Goal: Communication & Community: Ask a question

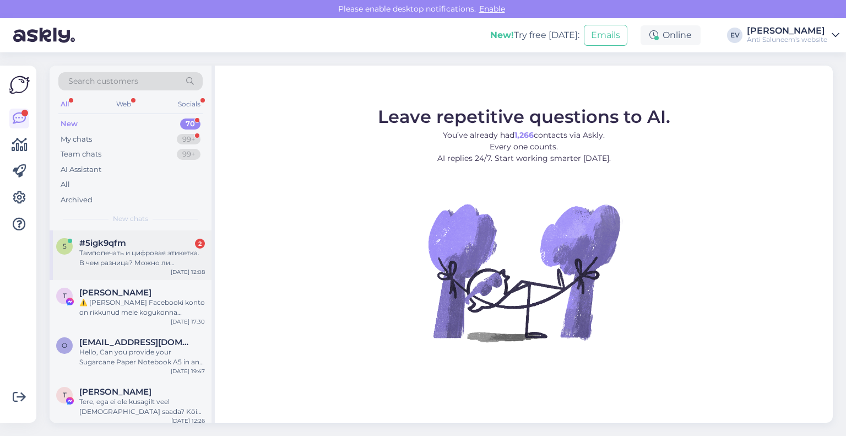
click at [159, 262] on div "Тампопечать и цифровая этикетка. В чем разница? Можно ли посмотреть пример уже …" at bounding box center [142, 258] width 126 height 20
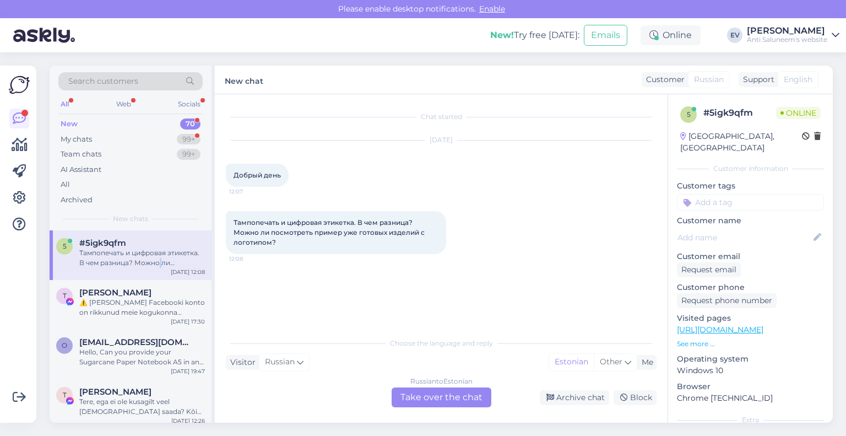
click at [159, 262] on div "Тампопечать и цифровая этикетка. В чем разница? Можно ли посмотреть пример уже …" at bounding box center [142, 258] width 126 height 20
click at [437, 398] on div "Russian to Estonian Take over the chat" at bounding box center [442, 397] width 100 height 20
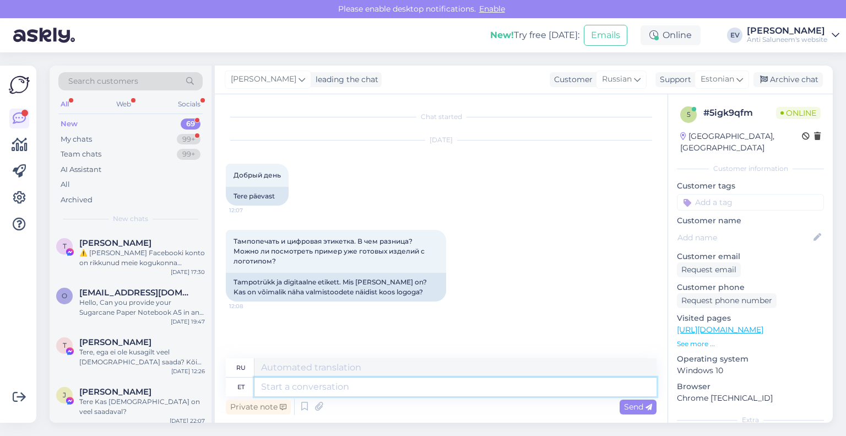
click at [326, 383] on textarea at bounding box center [456, 386] width 402 height 19
type textarea "Tere!"
type textarea "Привет!"
type textarea "Tere! TAmpotrükk o"
type textarea "Привет! Тампопечать"
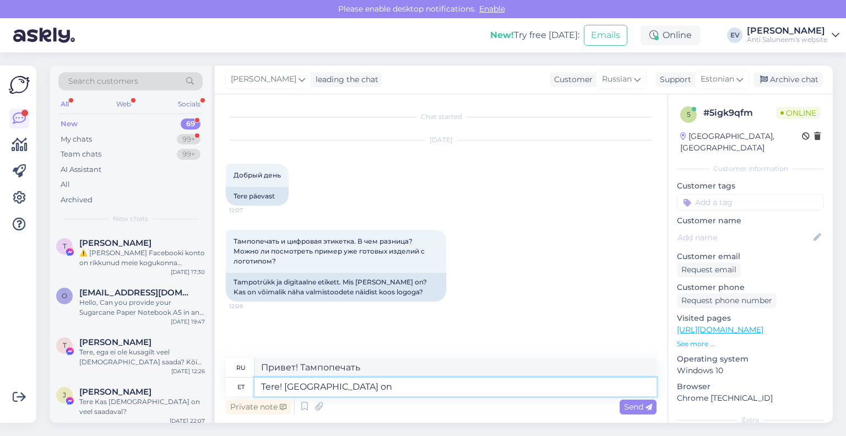
type textarea "Tere! TAmpotrükk on t"
type textarea "Привет! Тампопечать — это"
type textarea "Tere! TAmpotrükk on trükk"
type textarea "Привет! Тампопечать — это печать."
type textarea "Tere! TAmpotrükk on trükk toote"
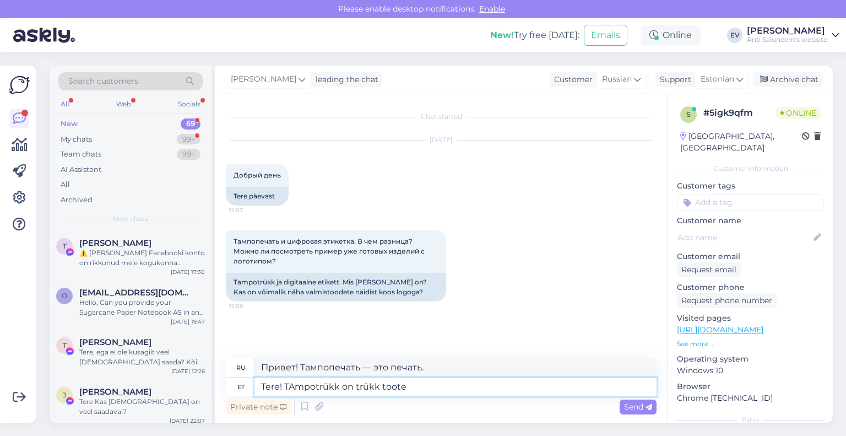
type textarea "Здравствуйте! Тампопечать — это печать на изделии."
type textarea "Tere! TAmpotrükk on trükk toote pinnal."
type textarea "Здравствуйте! Тампопечать — это печать на поверхности изделия."
type textarea "Tere! TAmpotrükk on trükk toote pinnal. Digitaalne et"
type textarea "Здравствуйте! Тампопечать — это печать на поверхности изделия. Цифровая печать"
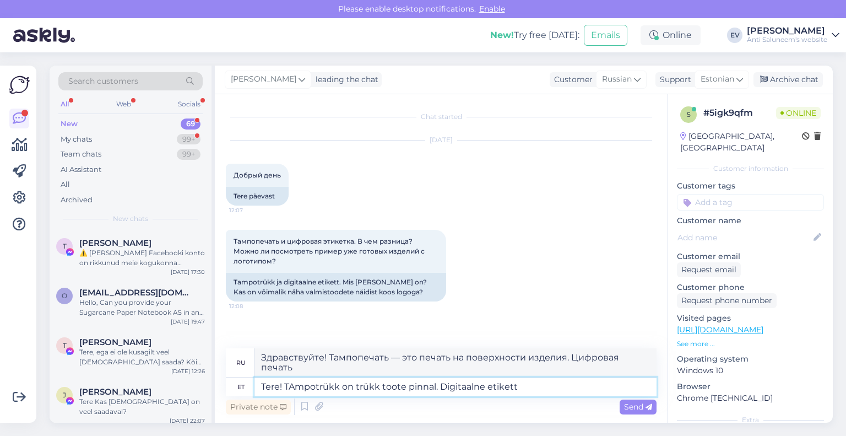
type textarea "Tere! TAmpotrükk on trükk toote pinnal. Digitaalne etikett o"
type textarea "Здравствуйте! Тампопечать — это печать на поверхности изделия. Цифровая этикетк…"
type textarea "Tere! TAmpotrükk on trükk toote pinnal. Digitaalne etikett on"
type textarea "Здравствуйте! Тампопечать — это печать на поверхности продукта. Цифровая этикет…"
type textarea "Tere! TAmpotrükk on trükk toote pinnal. Digitaalne etikett on digitrükis"
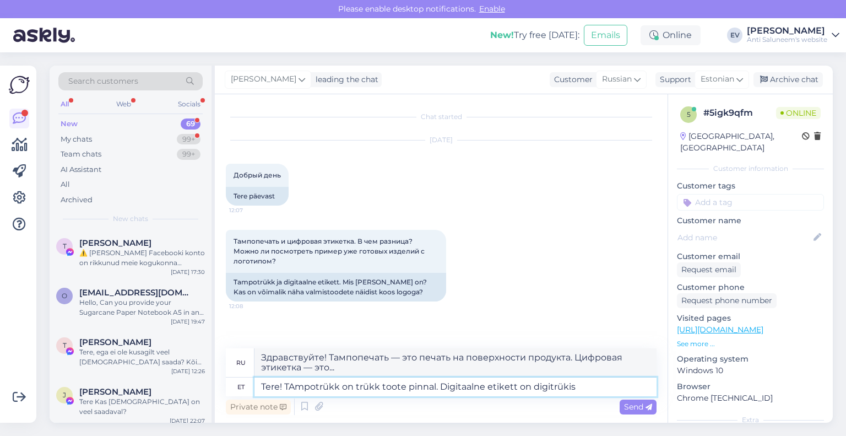
type textarea "Здравствуйте! Тампопечать — это печать на поверхности продукта. Цифровая этикет…"
type textarea "Tere! TAmpotrükk on trükk toote pinnal. Digitaalne etikett on digitrükis lipik,…"
type textarea "Здравствуйте! Тампопечать — это печать на поверхности продукта. Цифровая этикет…"
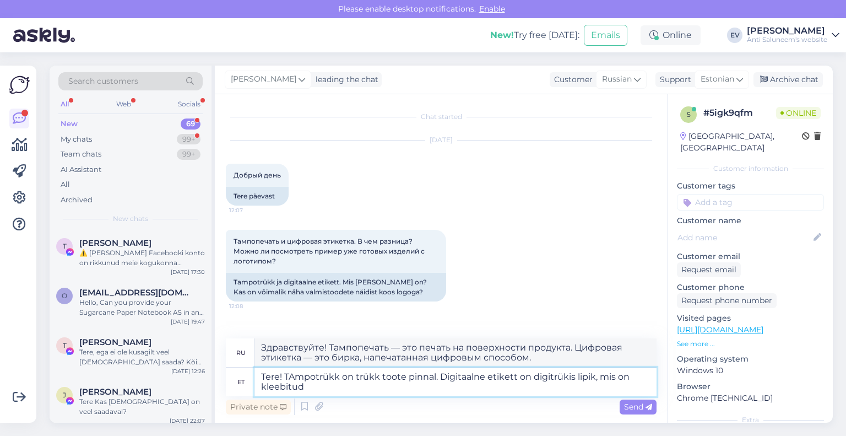
type textarea "Tere! TAmpotrükk on trükk toote pinnal. Digitaalne etikett on digitrükis lipik,…"
type textarea "Здравствуйте! Тампопечать — это печать на поверхности товара. Цифровая этикетка…"
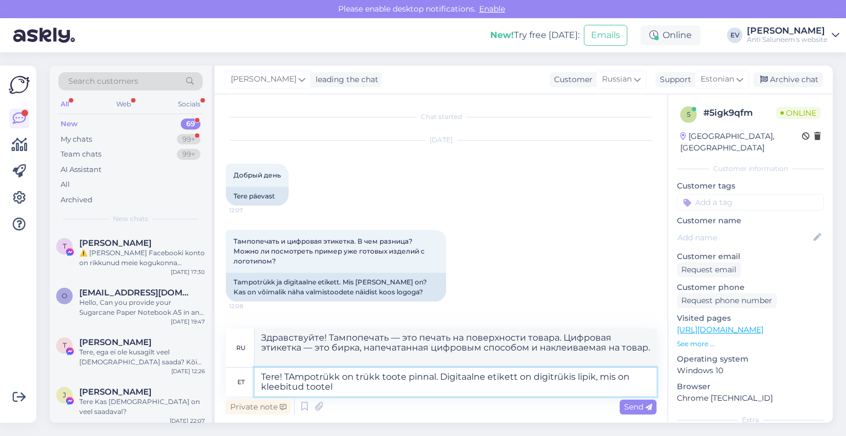
type textarea "Tere! TAmpotrükk on trükk toote pinnal. Digitaalne etikett on digitrükis lipik,…"
type textarea "Здравствуйте! Тампопечать — это печать на поверхности товара. Цифровая этикетка…"
click at [295, 375] on textarea "Tere! TAmpotrükk on trükk toote pinnal. Digitaalne etikett on digitrükis lipik,…" at bounding box center [456, 382] width 402 height 29
click at [376, 388] on textarea "Tere! Tampotrükk on trükk toote pinnal. Digitaalne etikett on digitrükis lipik,…" at bounding box center [456, 382] width 402 height 29
type textarea "Tere! Tampotrükk on trükk toote pinnal. Digitaalne etikett on digitrükis lipik,…"
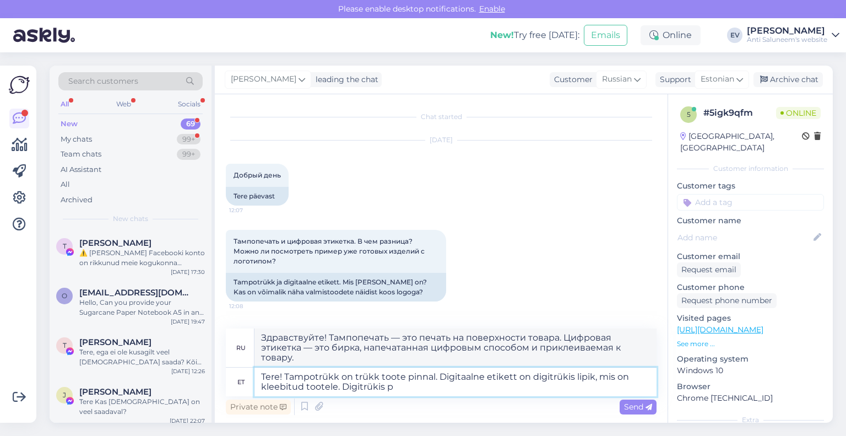
type textarea "Здравствуйте! Тампопечать — это печать на поверхности товара. Цифровая этикетка…"
type textarea "Tere! Tampotrükk on trükk toote pinnal. Digitaalne etikett on digitrükis lipik,…"
type textarea "Здравствуйте! Тампопечать — это печать на поверхности продукта. Цифровая этикет…"
type textarea "Tere! Tampotrükk on trükk toote pinnal. Digitaalne etikett on digitrükis lipik,…"
type textarea "Здравствуйте! Тампопечать — это печать на поверхности товара. Цифровая этикетка…"
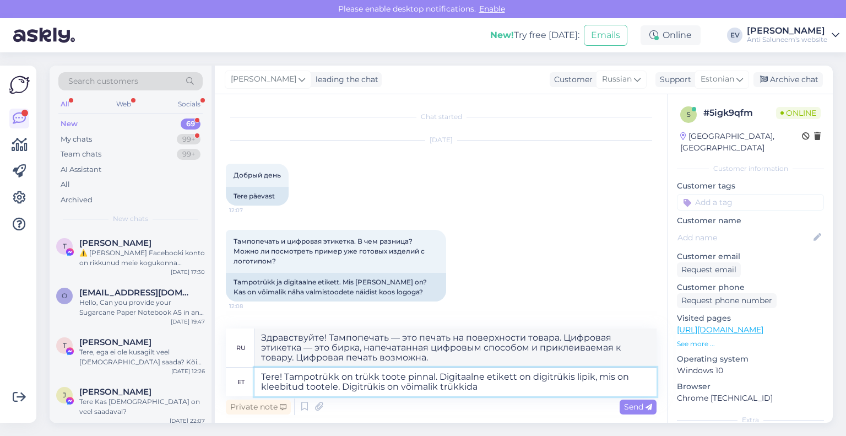
type textarea "Tere! Tampotrükk on trükk toote pinnal. Digitaalne etikett on digitrükis lipik,…"
type textarea "Здравствуйте! Тампопечать — это печать на поверхности товара. Цифровая этикетка…"
type textarea "Tere! Tampotrükk on trükk toote pinnal. Digitaalne etikett on digitrükis lipik,…"
type textarea "Здравствуйте! Тампопечать — это печать на поверхности товара. Цифровая этикетка…"
type textarea "Tere! Tampotrükk on trükk toote pinnal. Digitaalne etikett on digitrükis lipik,…"
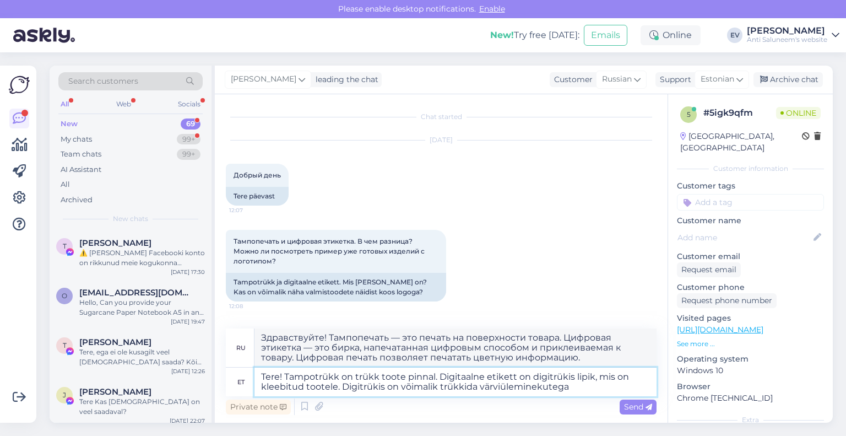
type textarea "Здравствуйте! Тампопечать — это печать на поверхности товара. Цифровая этикетка…"
type textarea "Tere! Tampotrükk on trükk toote pinnal. Digitaalne etikett on digitrükis lipik,…"
type textarea "Здравствуйте! Тампопечать — это печать на поверхности товара. Цифровая этикетка…"
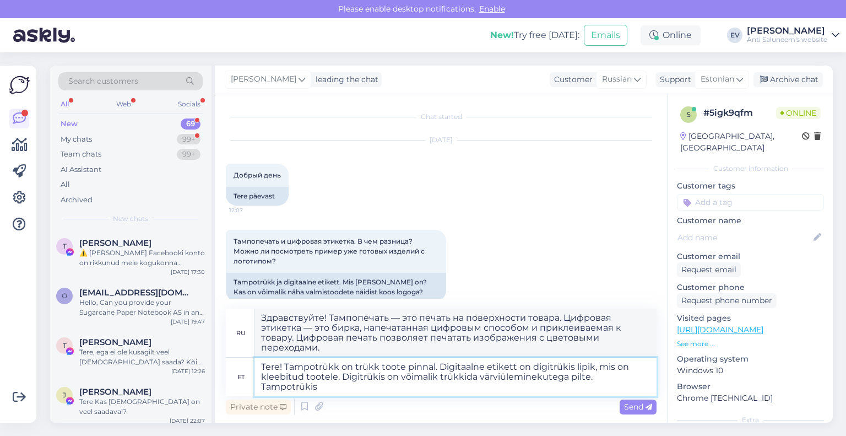
type textarea "Tere! Tampotrükk on trükk toote pinnal. Digitaalne etikett on digitrükis lipik,…"
type textarea "Здравствуйте! Тампопечать — это печать на поверхности товара. Цифровая этикетка…"
type textarea "Tere! Tampotrükk on trükk toote pinnal. Digitaalne etikett on digitrükis lipik,…"
type textarea "Здравствуйте! Тампопечать — это печать на поверхности продукта. Цифровая этикет…"
type textarea "Tere! Tampotrükk on trükk toote pinnal. Digitaalne etikett on digitrükis lipik,…"
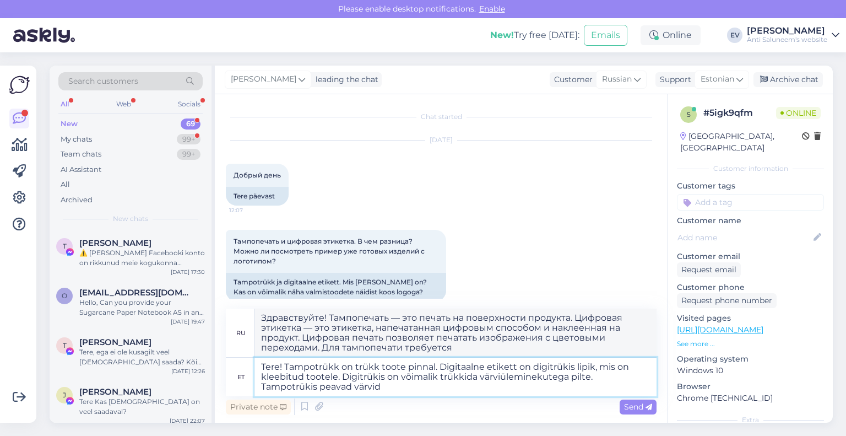
type textarea "Здравствуйте! Тампопечать — это печать на поверхности изделия. Цифровая этикетк…"
type textarea "Tere! Tampotrükk on trükk toote pinnal. Digitaalne etikett on digitrükis lipik,…"
type textarea "Здравствуйте! Тампопечать — это печать на поверхности изделия. Цифровая этикетк…"
type textarea "Tere! Tampotrükk on trükk toote pinnal. Digitaalne etikett on digitrükis lipik,…"
type textarea "Здравствуйте! Тампопечать — это печать на поверхности изделия. Цифровая этикетк…"
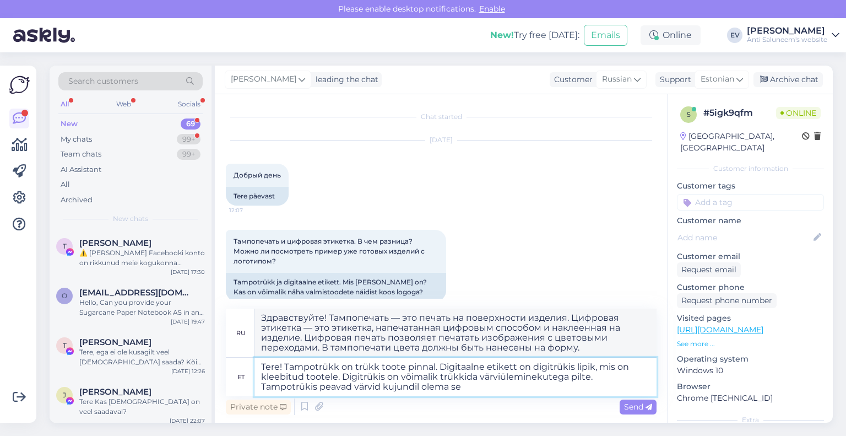
type textarea "Tere! Tampotrükk on trükk toote pinnal. Digitaalne etikett on digitrükis lipik,…"
type textarea "Здравствуйте! Тампопечать — это печать на поверхности товара. Цифровая этикетка…"
type textarea "Tere! Tampotrükk on trükk toote pinnal. Digitaalne etikett on digitrükis lipik,…"
type textarea "Здравствуйте! Тампопечать — это печать на поверхности товара. Цифровая этикетка…"
type textarea "Tere! Tampotrükk on trükk toote pinnal. Digitaalne etikett on digitrükis lipik,…"
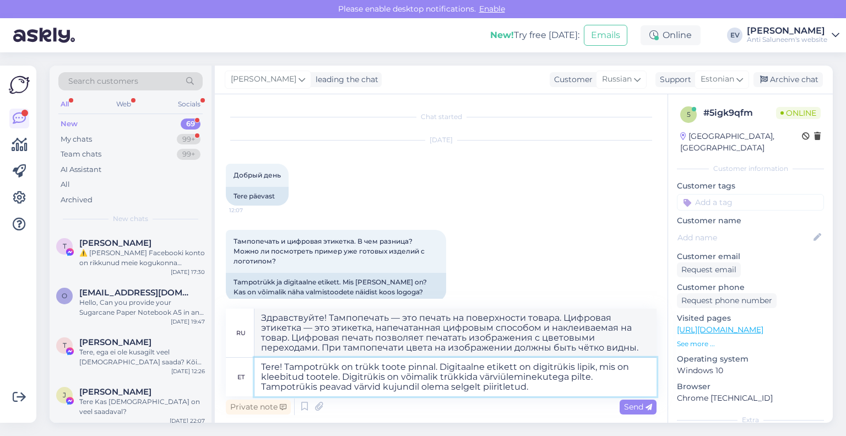
type textarea "Здравствуйте! Тампопечать — это печать на поверхности товара. Цифровая этикетка…"
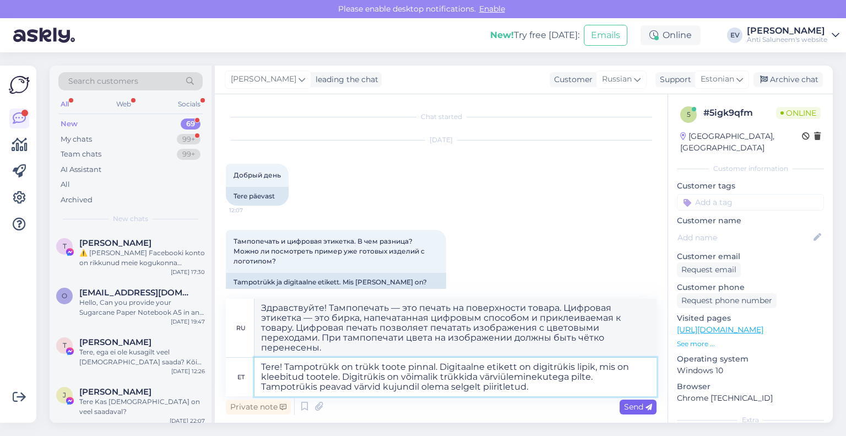
type textarea "Tere! Tampotrükk on trükk toote pinnal. Digitaalne etikett on digitrükis lipik,…"
click at [637, 409] on span "Send" at bounding box center [638, 407] width 28 height 10
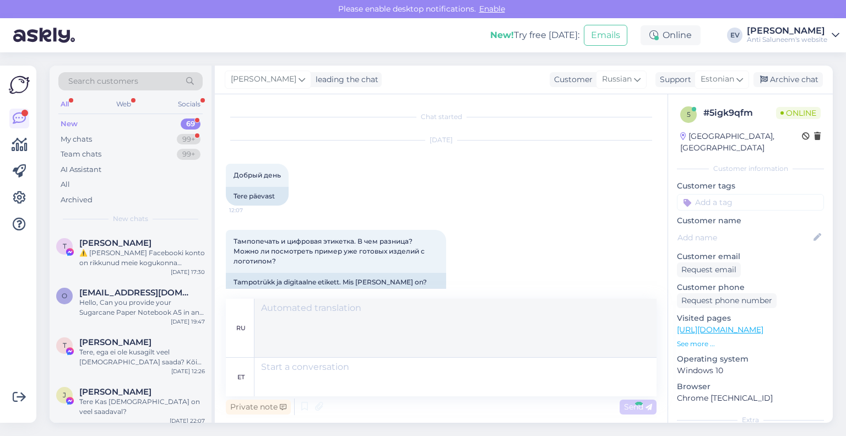
scroll to position [110, 0]
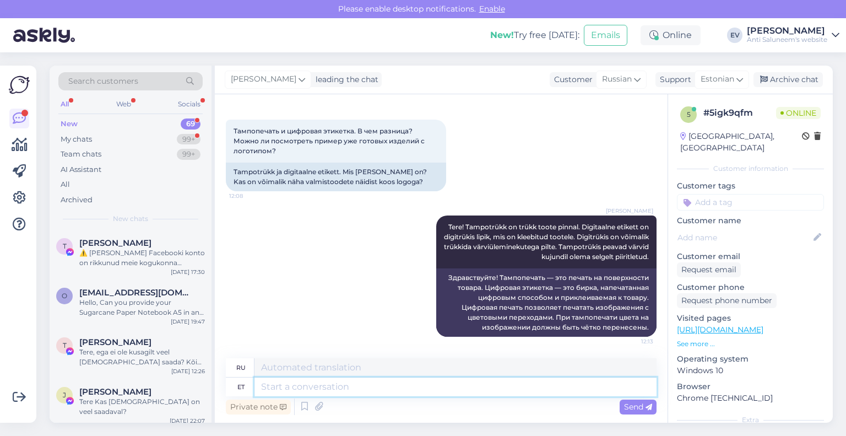
click at [300, 380] on textarea at bounding box center [456, 386] width 402 height 19
type textarea "Mis"
type textarea "Что"
type textarea "Mis too"
type textarea "Что это такое?"
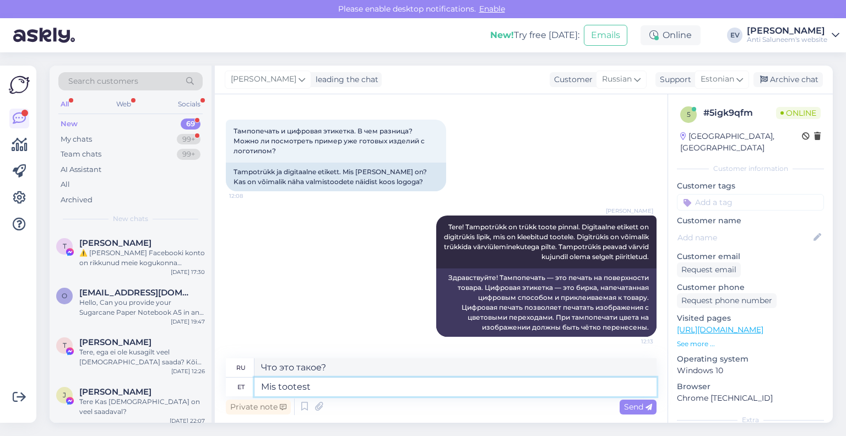
type textarea "Mis tootest t"
type textarea "А что насчет продукта?"
type textarea "Mis tootest täpsemalt on"
type textarea "Что именно представляет собой продукт?"
type textarea "Mis tootest täpsemalt on jutt?"
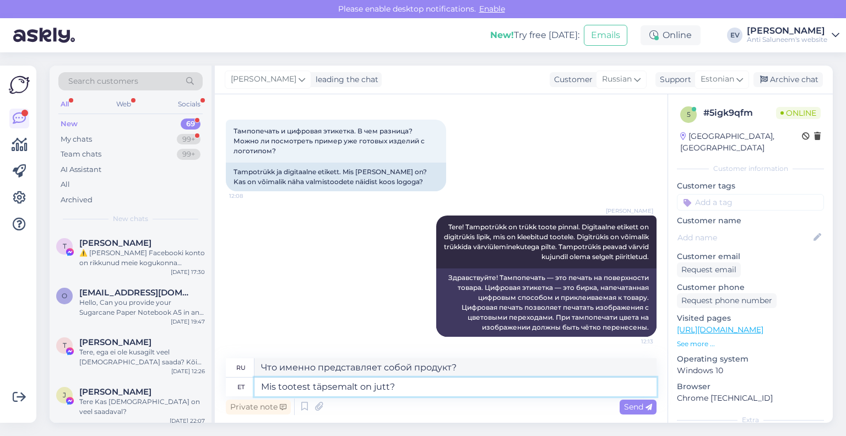
type textarea "О каком именно продукте идет речь?"
type textarea "Mis tootest täpsemalt on jutt? Saatke l"
type textarea "О каком продукте идёт речь? Отправить"
type textarea "Mis tootest täpsemalt on jutt? Saatke link v"
type textarea "О каком продукте идёт речь? Отправить ссылку"
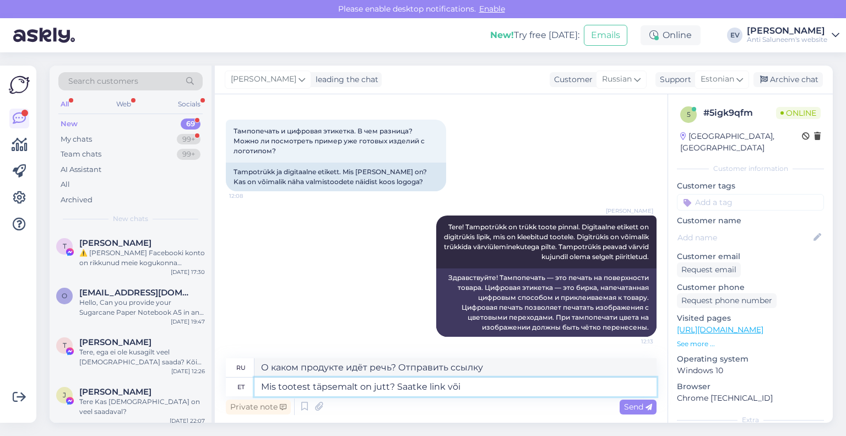
type textarea "Mis tootest täpsemalt on jutt? Saatke link või"
type textarea "О каком продукте идёт речь? Отправьте ссылку или"
type textarea "Mis tootest täpsemalt on jutt? Saatke link või tootek"
type textarea "О каком продукте идёт речь? Отправьте ссылку или описание продукта."
type textarea "Mis tootest täpsemalt on jutt? Saatke link või tootekood, s"
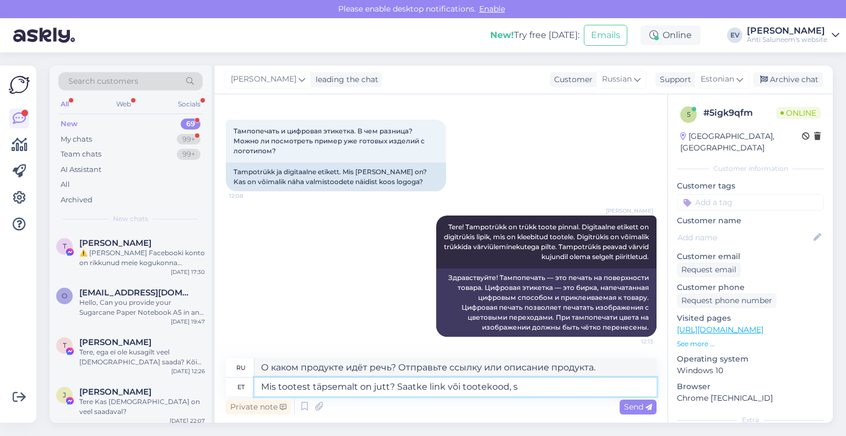
type textarea "О каком продукте идёт речь? Отправьте ссылку или код продукта."
type textarea "Mis tootest täpsemalt on jutt? Saatke link või tootekood, siis sa"
type textarea "О каком продукте идёт речь? Отправьте ссылку или код продукта, затем"
type textarea "Mis tootest täpsemalt on jutt? Saatke link või tootekood, siis saan t"
type textarea "О каком продукте идёт речь? Пришлите мне ссылку или код продукта, и я его получ…"
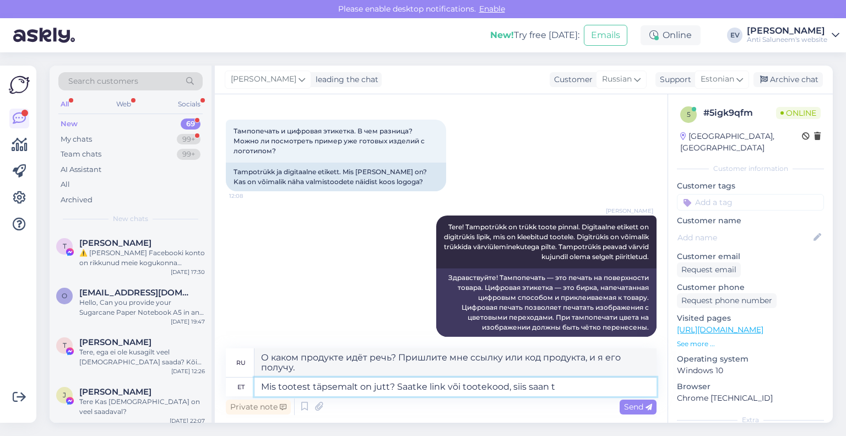
scroll to position [121, 0]
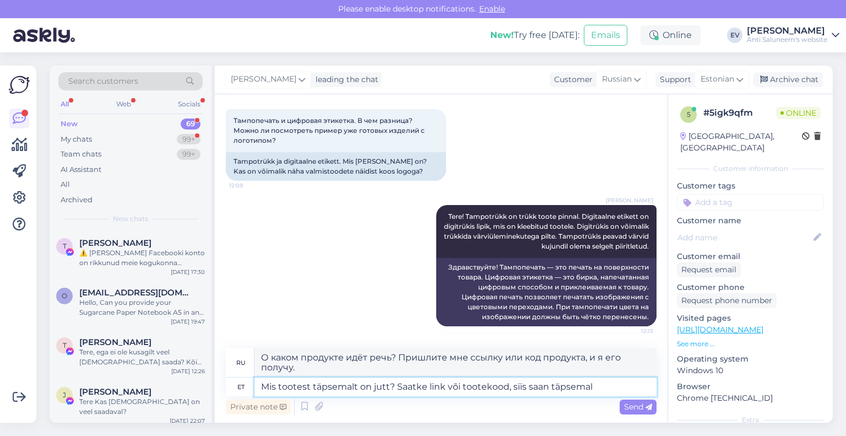
type textarea "Mis tootest täpsemalt on jutt? Saatke link või tootekood, siis saan täpsemalt"
type textarea "О каком продукте идёт речь? Пришлите мне ссылку или код продукта, и я расскажу …"
type textarea "Mis tootest täpsemalt on jutt? Saatke link või tootekood, siis saan täpsemalt ö…"
type textarea "О каком продукте идёт речь? Пришлите мне ссылку или код продукта, и я расскажу …"
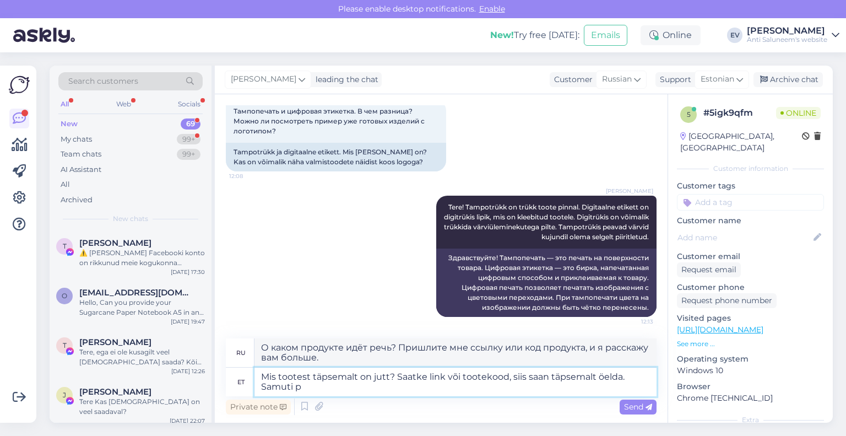
type textarea "Mis tootest täpsemalt on jutt? Saatke link või tootekood, siis saan täpsemalt ö…"
type textarea "О каком продукте идёт речь? Пришлите мне ссылку или код продукта, и я расскажу …"
type textarea "Mis tootest täpsemalt on jutt? Saatke link või tootekood, siis saan täpsemalt ö…"
type textarea "О каком продукте идёт речь? Пришлите мне ссылку или код продукта, и я расскажу …"
type textarea "Mis tootest täpsemalt on jutt? Saatke link või tootekood, siis saan täpsemalt ö…"
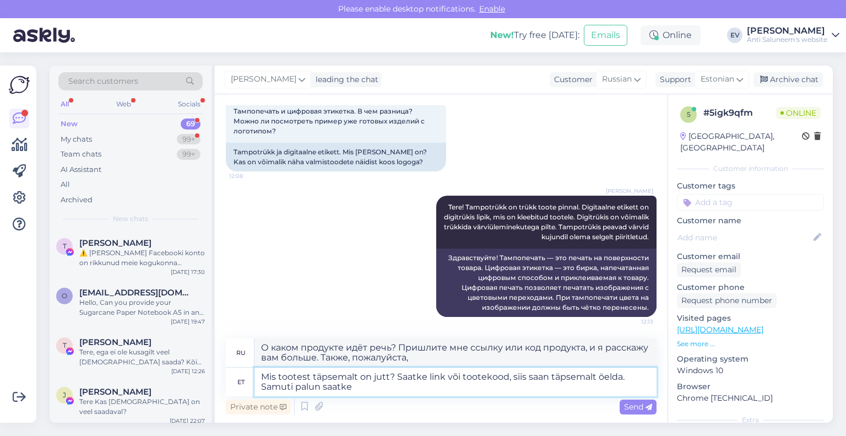
type textarea "О каком продукте идёт речь? Пришлите мне ссылку или код продукта, чтобы я мог р…"
type textarea "Mis tootest täpsemalt on jutt? Saatke link või tootekood, siis saan täpsemalt ö…"
type textarea "О каком продукте идёт речь? Пришлите мне ссылку или код продукта, и я расскажу …"
type textarea "Mis tootest täpsemalt on jutt? Saatke link või tootekood, siis saan täpsemalt ö…"
type textarea "О каком продукте идёт речь? Пришлите мне ссылку или код продукта, и я смогу рас…"
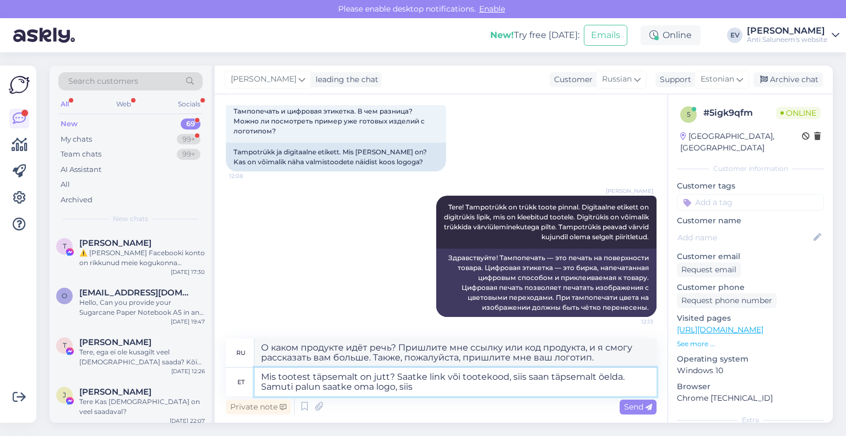
type textarea "Mis tootest täpsemalt on jutt? Saatke link või tootekood, siis saan täpsemalt ö…"
type textarea "О каком продукте идёт речь? Пришлите мне ссылку или код продукта, тогда я смогу…"
type textarea "Mis tootest täpsemalt on jutt? Saatke link või tootekood, siis saan täpsemalt ö…"
type textarea "О каком продукте идёт речь? Пришлите мне ссылку или код продукта, тогда я смогу…"
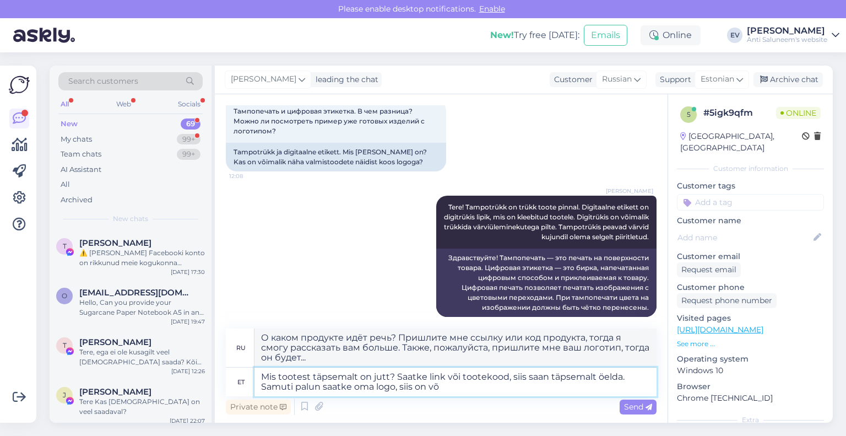
scroll to position [140, 0]
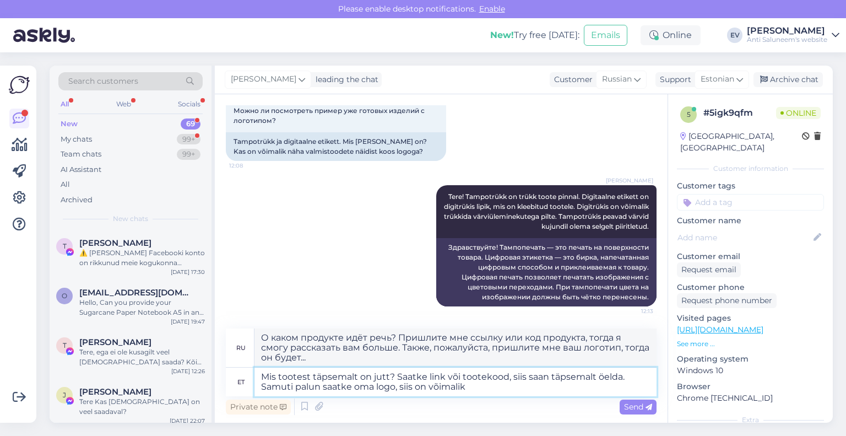
type textarea "Mis tootest täpsemalt on jutt? Saatke link või tootekood, siis saan täpsemalt ö…"
type textarea "О каком продукте идёт речь? Пришлите мне ссылку или код продукта, тогда я смогу…"
type textarea "Mis tootest täpsemalt on jutt? Saatke link või tootekood, siis saan täpsemalt ö…"
type textarea "О каком продукте идёт речь? Пришлите мне ссылку или код продукта, тогда я смогу…"
type textarea "Mis tootest täpsemalt on jutt? Saatke link või tootekood, siis saan täpsemalt ö…"
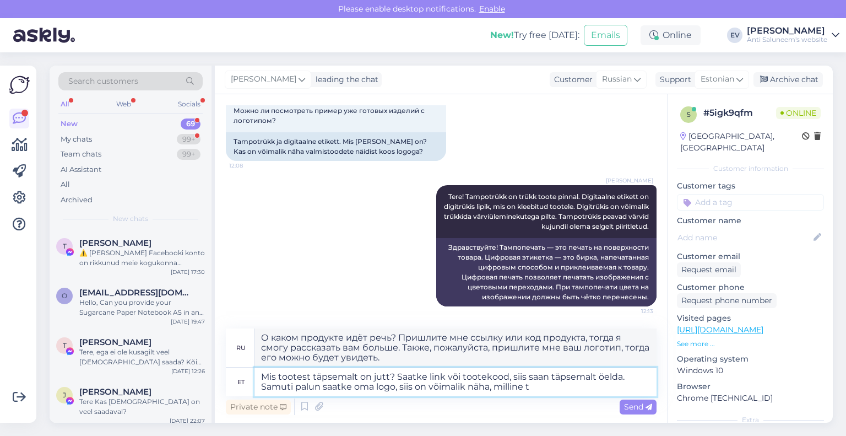
type textarea "О каком продукте идёт речь? Пришлите мне ссылку или код продукта, тогда я смогу…"
type textarea "Mis tootest täpsemalt on jutt? Saatke link või tootekood, siis saan täpsemalt ö…"
type textarea "О каком продукте идёт речь? Пришлите мне ссылку или код продукта, тогда я смогу…"
type textarea "Mis tootest täpsemalt on jutt? Saatke link või tootekood, siis saan täpsemalt ö…"
type textarea "О каком продукте идёт речь? Пришлите мне ссылку или код продукта, тогда я смогу…"
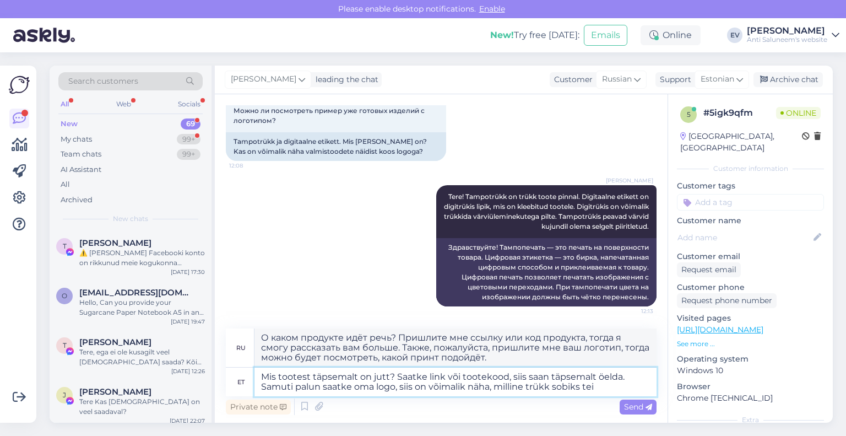
type textarea "Mis tootest täpsemalt on jutt? Saatke link või tootekood, siis saan täpsemalt ö…"
type textarea "О каком продукте идёт речь? Пришлите мне ссылку или код продукта, тогда я смогу…"
type textarea "Mis tootest täpsemalt on jutt? Saatke link või tootekood, siis saan täpsemalt ö…"
type textarea "О каком продукте идёт речь? Пришлите мне ссылку или код продукта, тогда я смогу…"
type textarea "Mis tootest täpsemalt on jutt? Saatke link või tootekood, siis saan täpsemalt ö…"
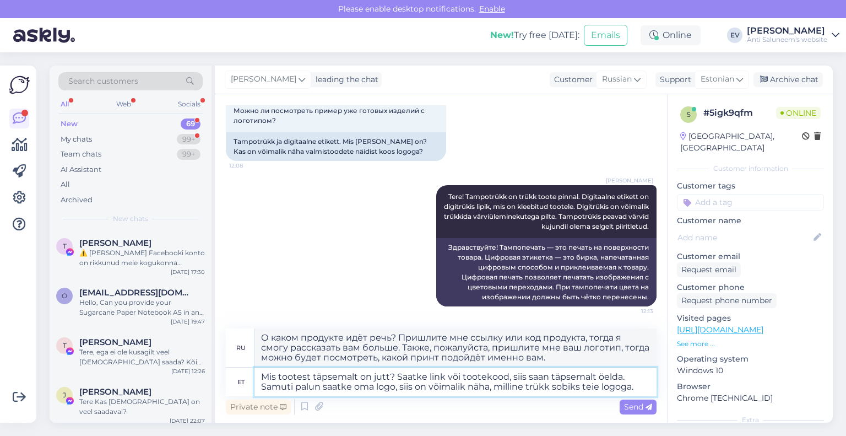
type textarea "О каком продукте идёт речь? Пришлите мне ссылку или код продукта, и я смогу рас…"
type textarea "Mis tootest täpsemalt on jutt? Saatke link või tootekood, siis saan täpsemalt ö…"
click at [642, 403] on span "Send" at bounding box center [638, 407] width 28 height 10
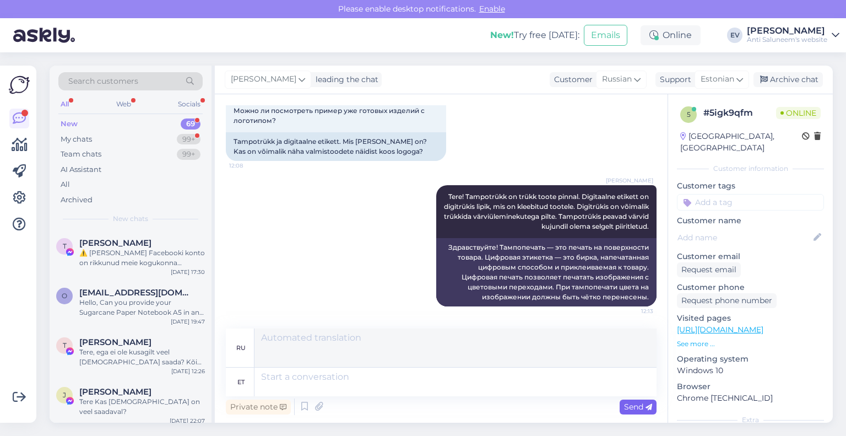
scroll to position [236, 0]
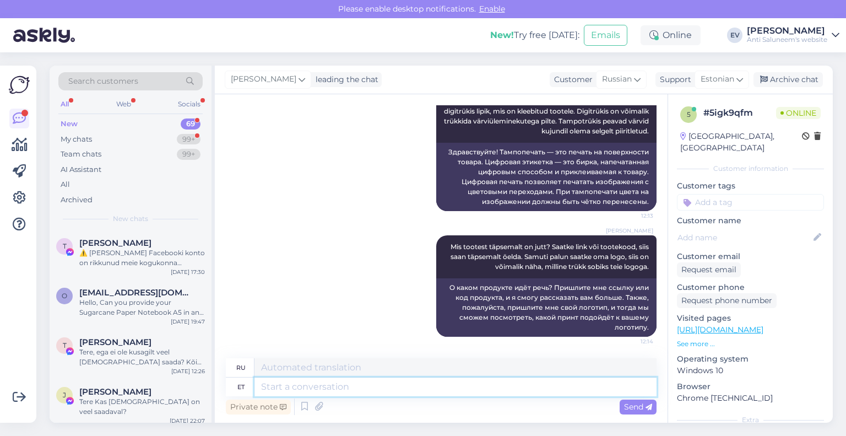
click at [291, 392] on textarea at bounding box center [456, 386] width 402 height 19
type textarea "PAlun s"
type textarea "ПОЖАЛУЙСТА"
type textarea "PAlun saatke s"
type textarea "Пожалуйста, отправьте"
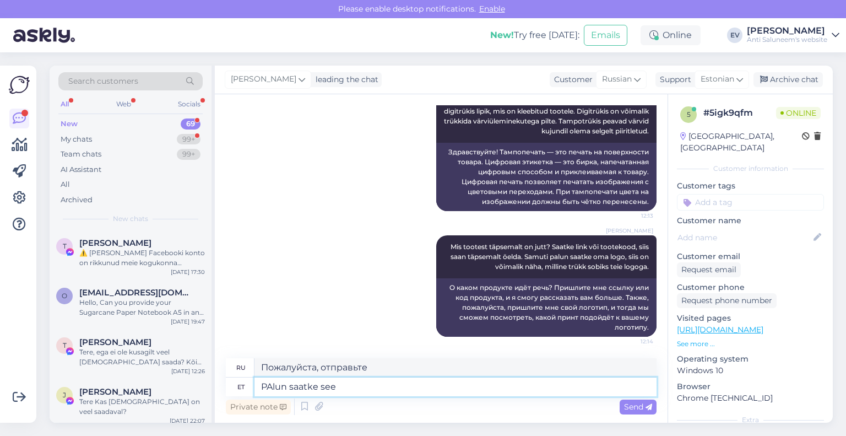
type textarea "PAlun saatke see"
type textarea "ПОЖАЛУЙСТА, отправьте его."
type textarea "PAlun saatke see [PERSON_NAME]"
type textarea "ПОЖАЛУЙСТА, отправьте это письмо"
type textarea "PAlun saatke see [PERSON_NAME]: e"
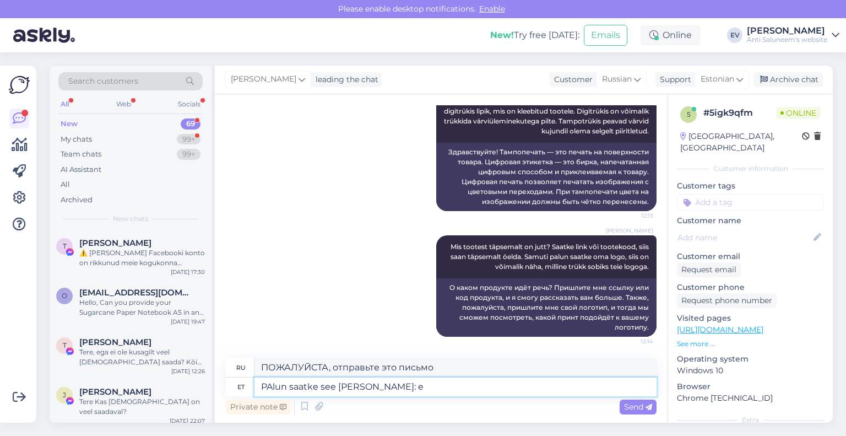
type textarea "ПОЖАЛУЙСТА, отправьте это по электронной почте:"
type textarea "PAlun saatke see [PERSON_NAME]: [EMAIL_ADDRESS][DOMAIN_NAME]"
type textarea "ПОЖАЛУЙСТА, отправьте его по электронной почте: [EMAIL_ADDRESS][DOMAIN_NAME]"
click at [271, 387] on textarea "PAlun saatke see [PERSON_NAME]: [EMAIL_ADDRESS][DOMAIN_NAME]" at bounding box center [456, 386] width 402 height 19
type textarea "Palun saatke see [PERSON_NAME]: [EMAIL_ADDRESS][DOMAIN_NAME]"
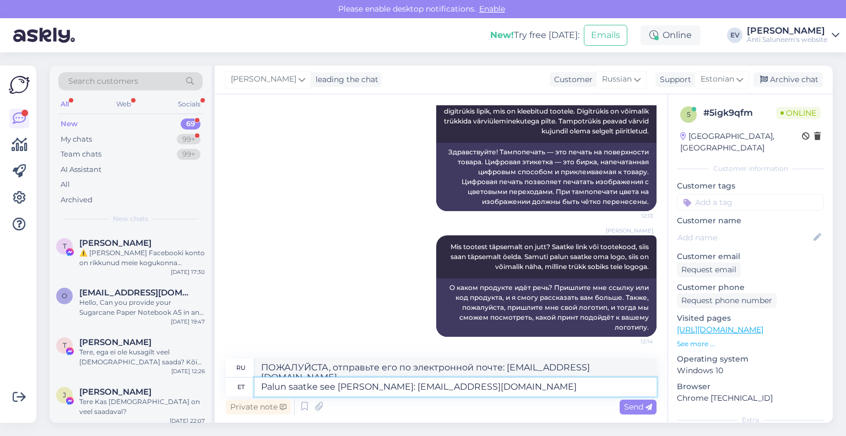
type textarea "Пожалуйста, отправьте его по электронной почте: [EMAIL_ADDRESS][DOMAIN_NAME]"
type textarea "Palun saatke see [PERSON_NAME]: [EMAIL_ADDRESS][DOMAIN_NAME]"
click at [630, 404] on span "Send" at bounding box center [638, 407] width 28 height 10
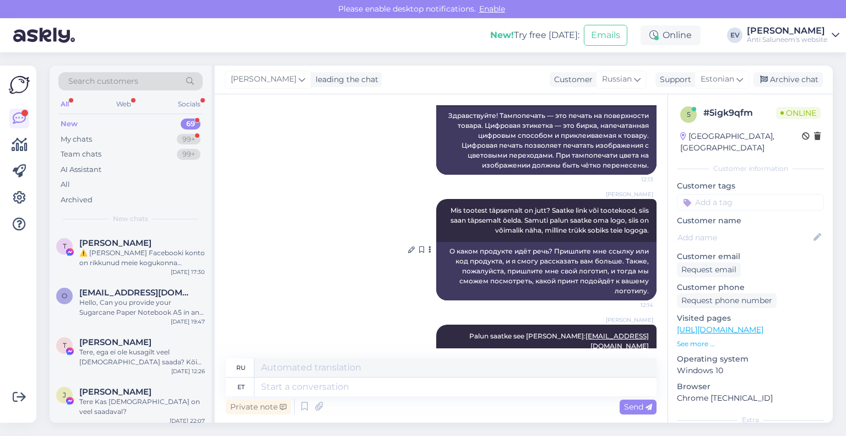
scroll to position [202, 0]
